Goal: Information Seeking & Learning: Learn about a topic

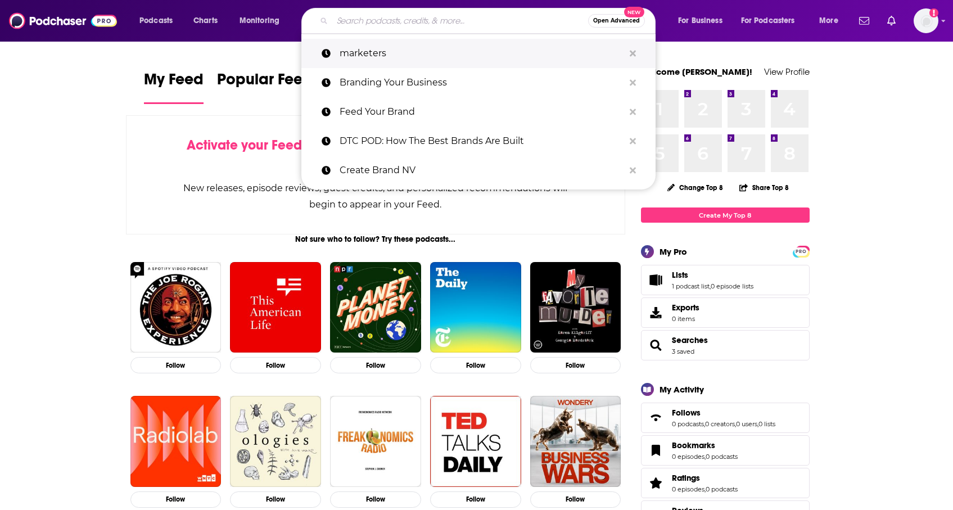
click at [469, 51] on p "marketers" at bounding box center [481, 53] width 284 height 29
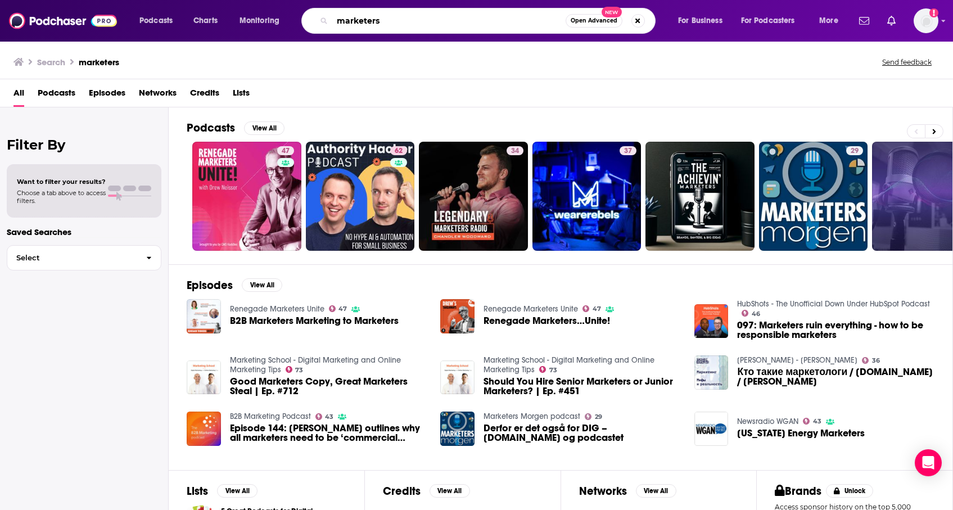
click at [406, 22] on input "marketers" at bounding box center [448, 21] width 233 height 18
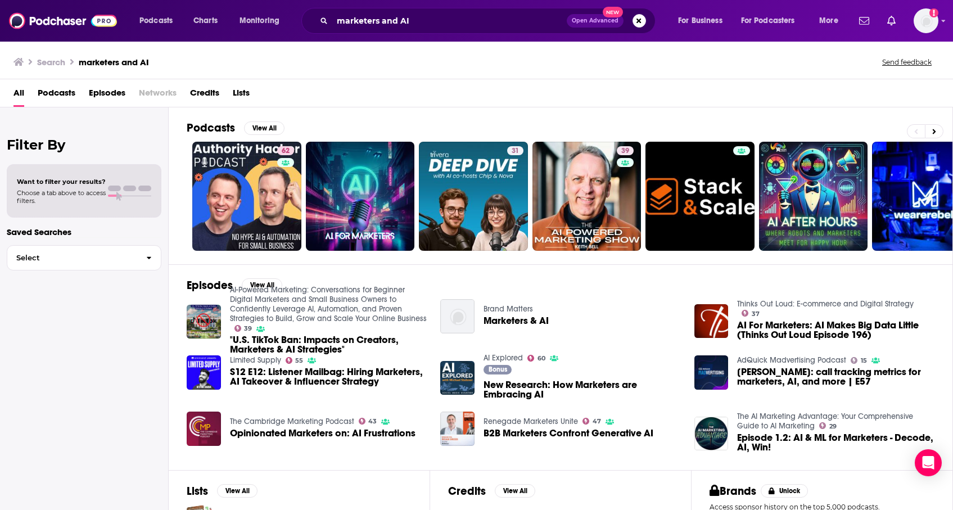
click at [58, 93] on span "Podcasts" at bounding box center [57, 95] width 38 height 23
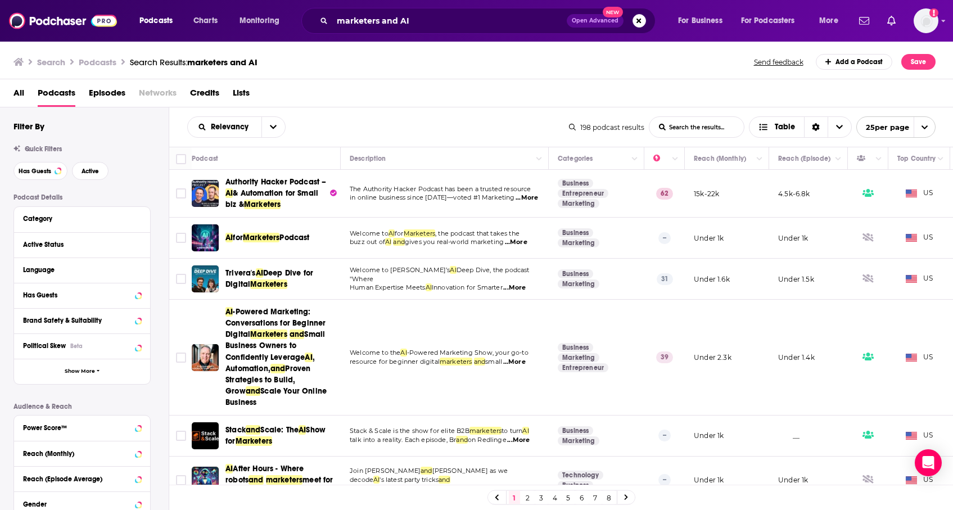
click at [365, 69] on div "Search Podcasts Search Results: marketers and AI Send feedback Add a Podcast Sa…" at bounding box center [474, 62] width 922 height 16
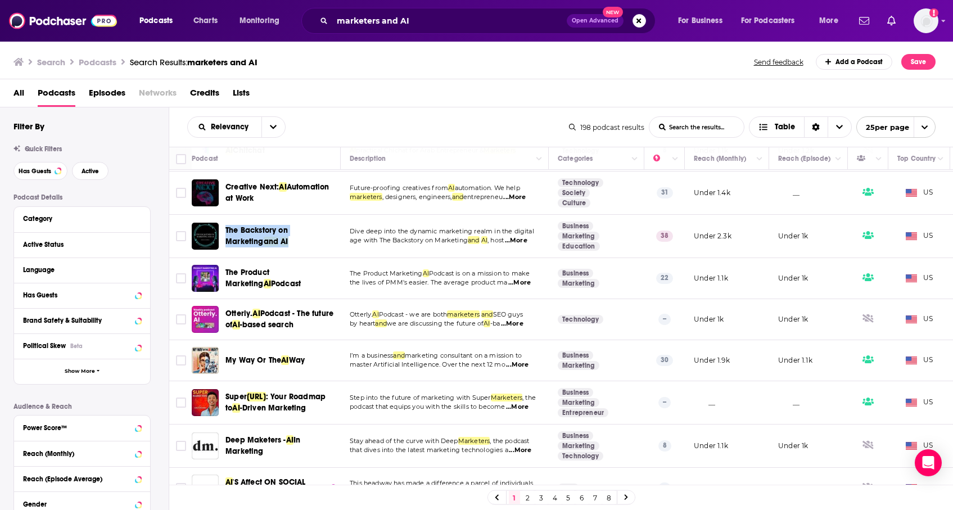
scroll to position [831, 0]
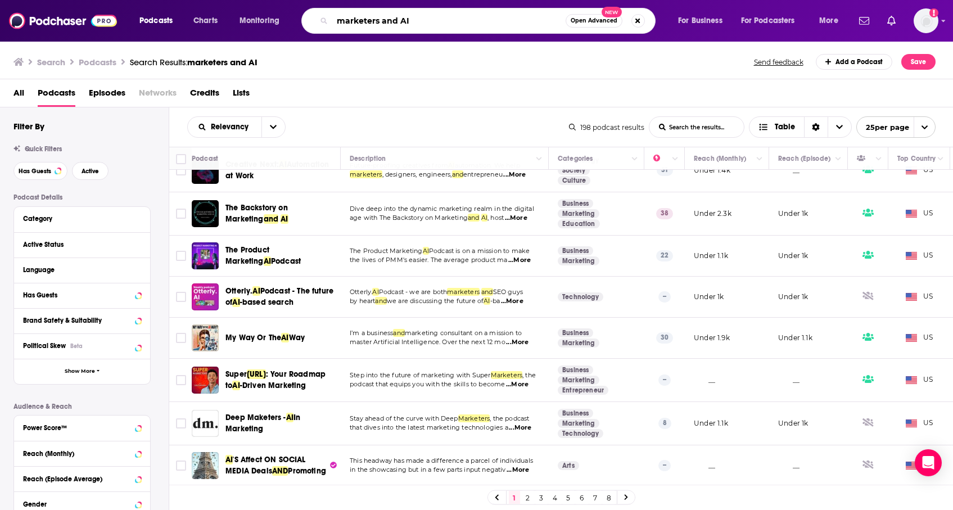
drag, startPoint x: 439, startPoint y: 19, endPoint x: 383, endPoint y: 20, distance: 55.6
click at [383, 20] on input "marketers and AI" at bounding box center [448, 21] width 233 height 18
type input "marketers and advertisers"
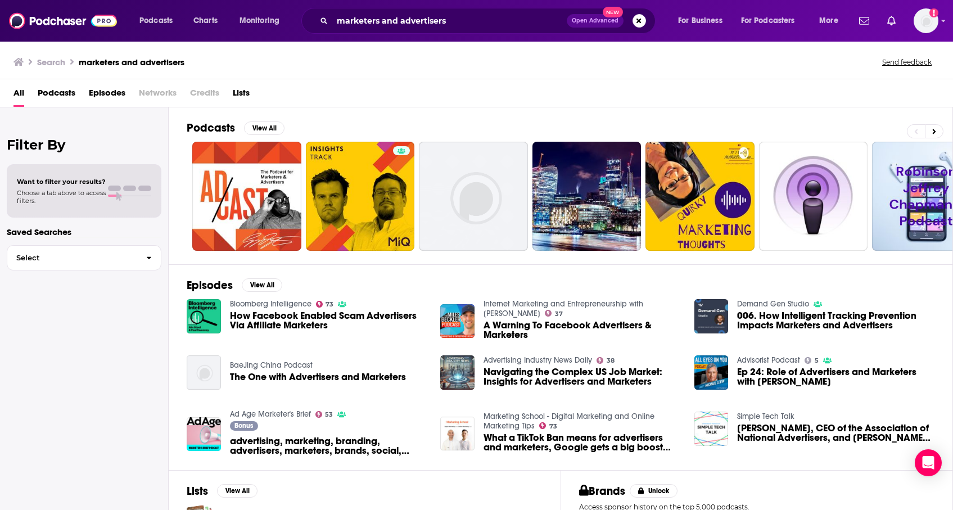
click at [429, 291] on div "Episodes View All Bloomberg Intelligence 73 How Facebook Enabled Scam Advertise…" at bounding box center [561, 367] width 784 height 206
click at [253, 130] on button "View All" at bounding box center [264, 127] width 40 height 13
